Goal: Task Accomplishment & Management: Complete application form

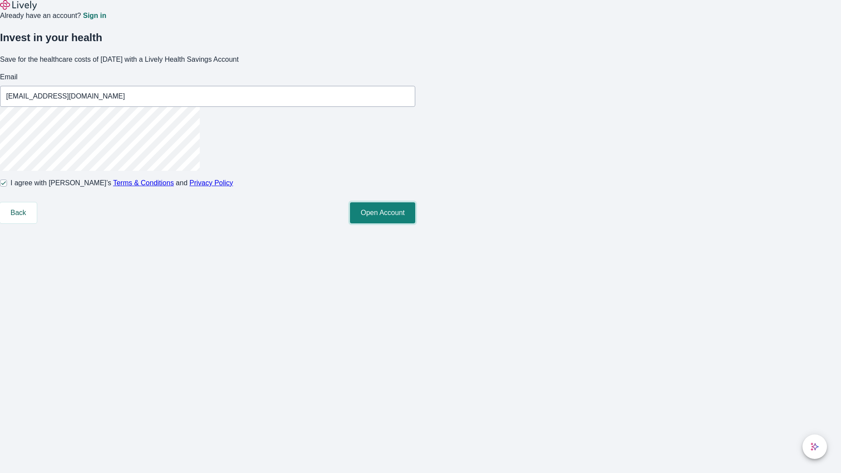
click at [415, 223] on button "Open Account" at bounding box center [382, 212] width 65 height 21
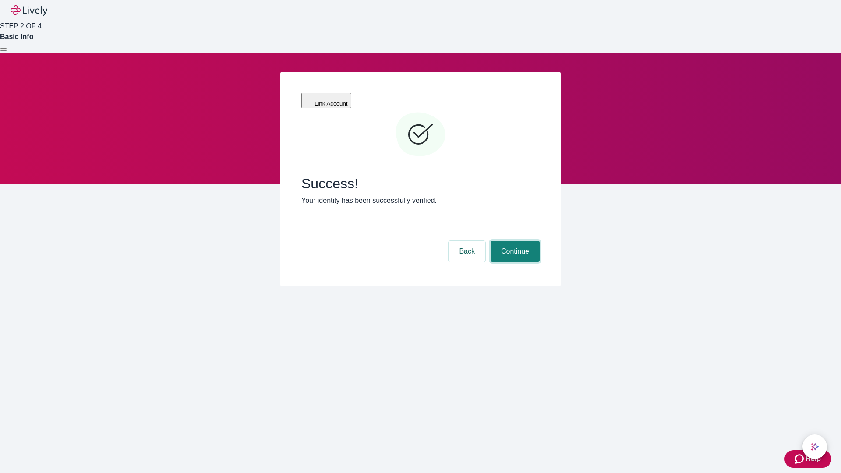
click at [514, 241] on button "Continue" at bounding box center [514, 251] width 49 height 21
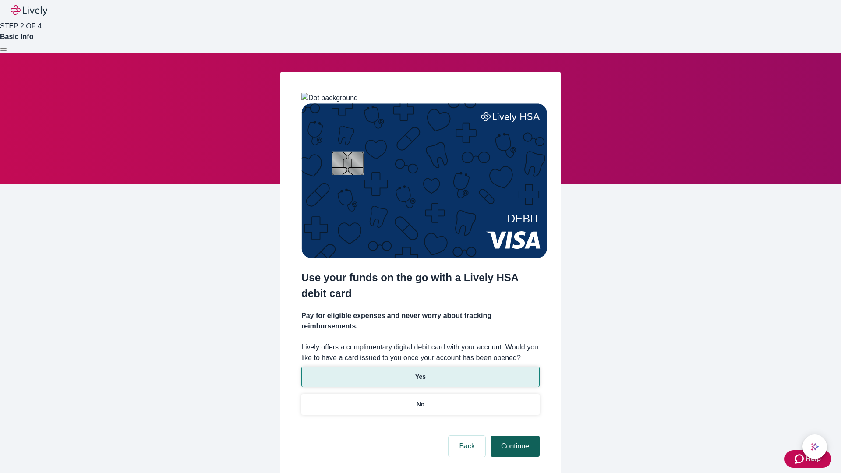
click at [420, 372] on p "Yes" at bounding box center [420, 376] width 11 height 9
click at [514, 436] on button "Continue" at bounding box center [514, 446] width 49 height 21
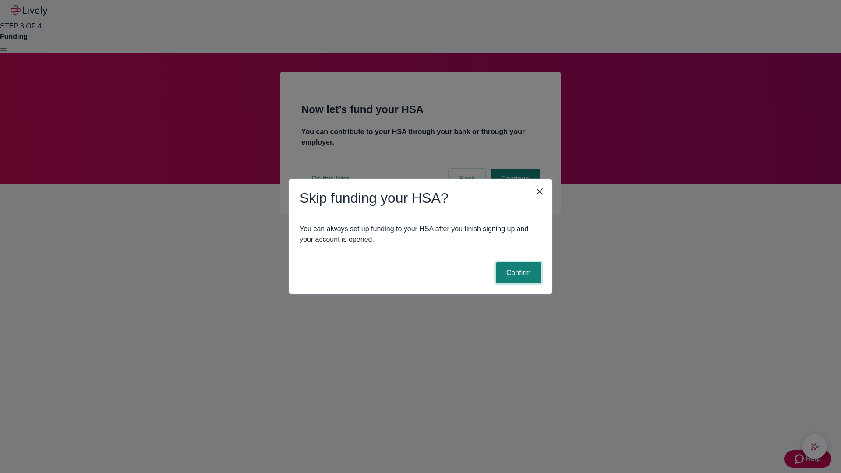
click at [517, 273] on button "Confirm" at bounding box center [519, 272] width 46 height 21
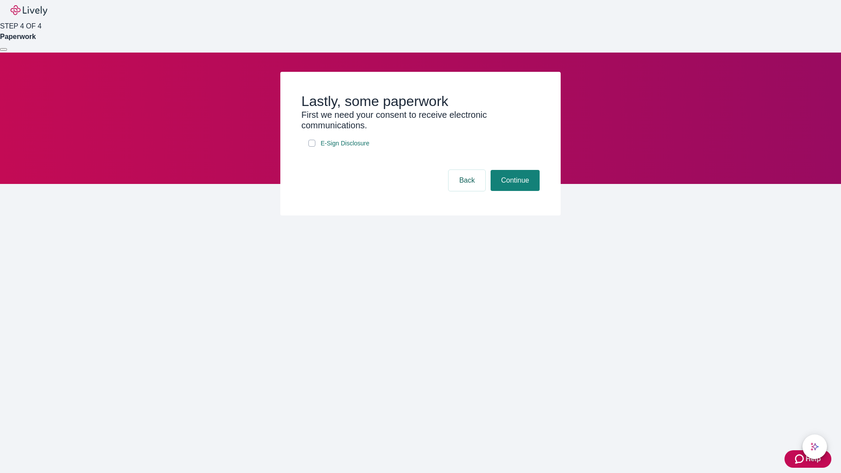
click at [312, 147] on input "E-Sign Disclosure" at bounding box center [311, 143] width 7 height 7
checkbox input "true"
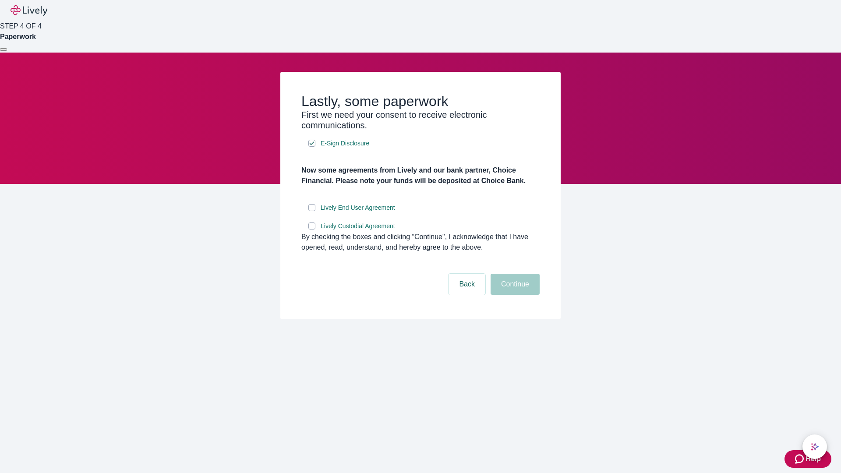
click at [312, 211] on input "Lively End User Agreement" at bounding box center [311, 207] width 7 height 7
checkbox input "true"
click at [312, 229] on input "Lively Custodial Agreement" at bounding box center [311, 225] width 7 height 7
checkbox input "true"
click at [514, 295] on button "Continue" at bounding box center [514, 284] width 49 height 21
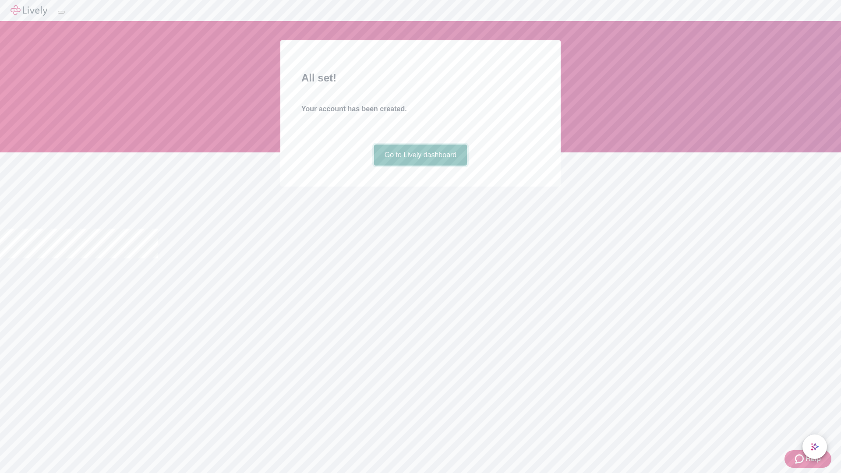
click at [420, 166] on link "Go to Lively dashboard" at bounding box center [420, 154] width 93 height 21
